Goal: Find specific page/section: Find specific page/section

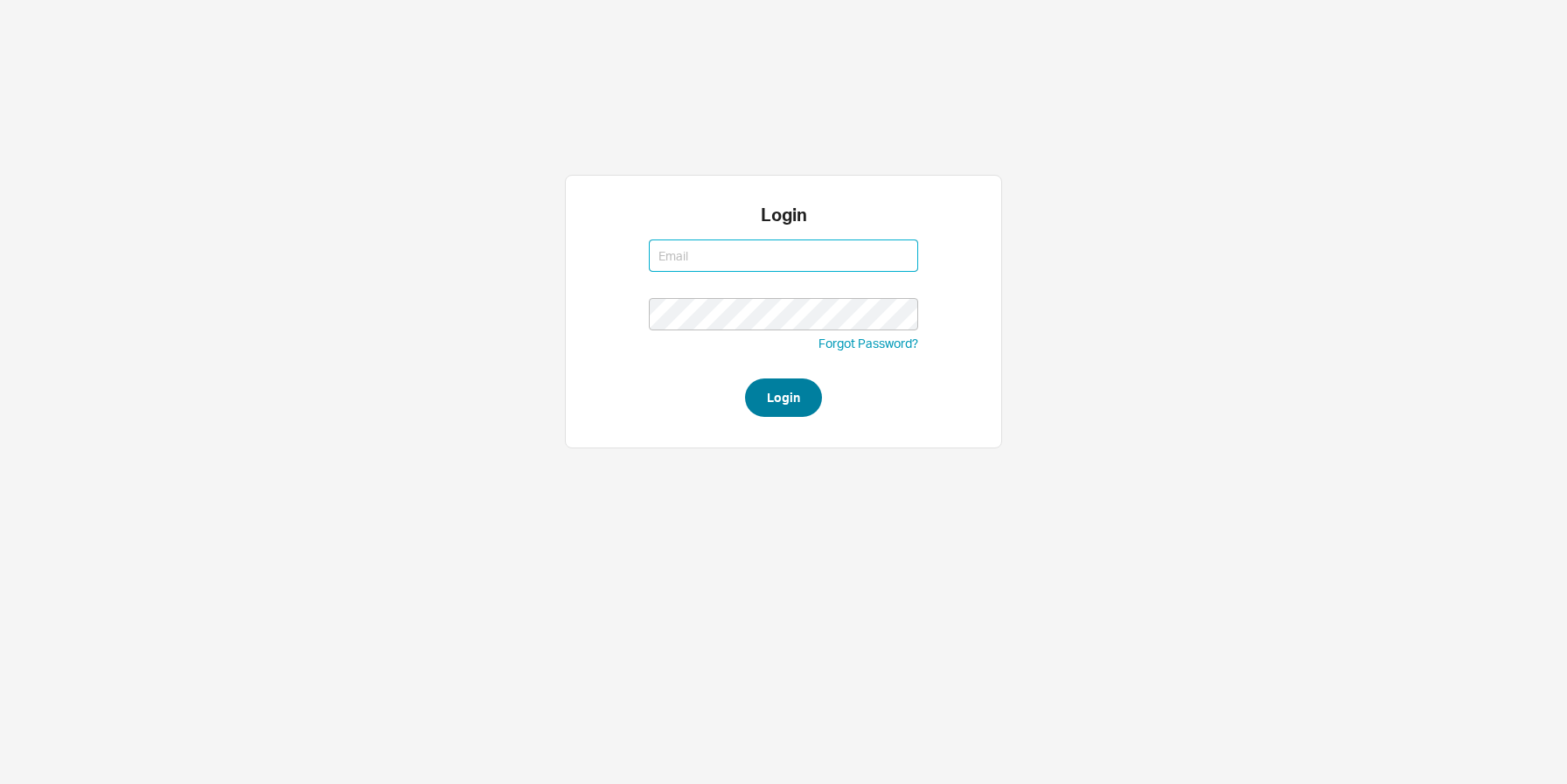
type input "moshes@qualitybath.com"
click at [796, 405] on button "Login" at bounding box center [784, 397] width 77 height 38
type input "moshes@qualitybath.com"
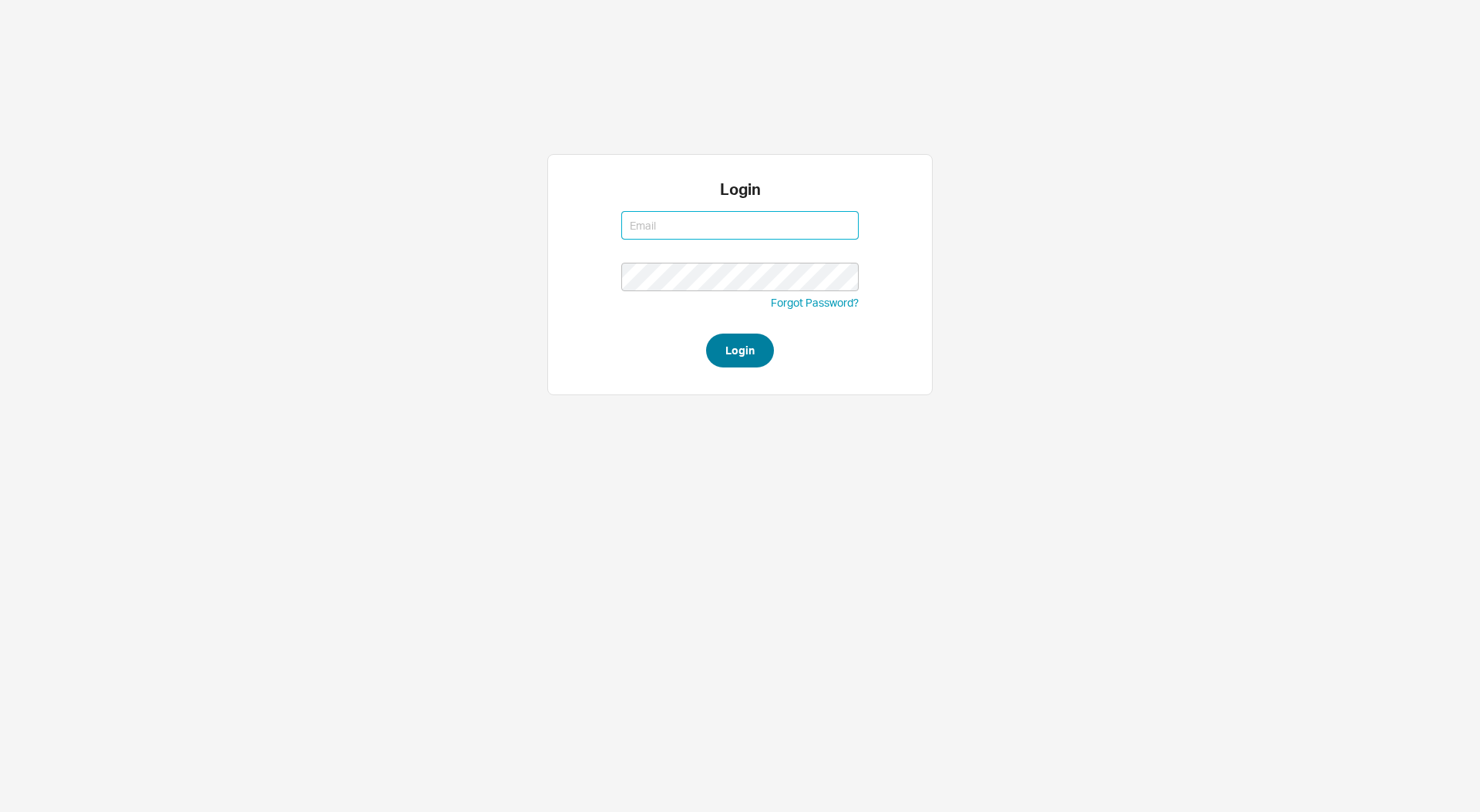
type input "[EMAIL_ADDRESS][DOMAIN_NAME]"
click at [738, 354] on button "Login" at bounding box center [740, 350] width 68 height 34
type input "[EMAIL_ADDRESS][DOMAIN_NAME]"
